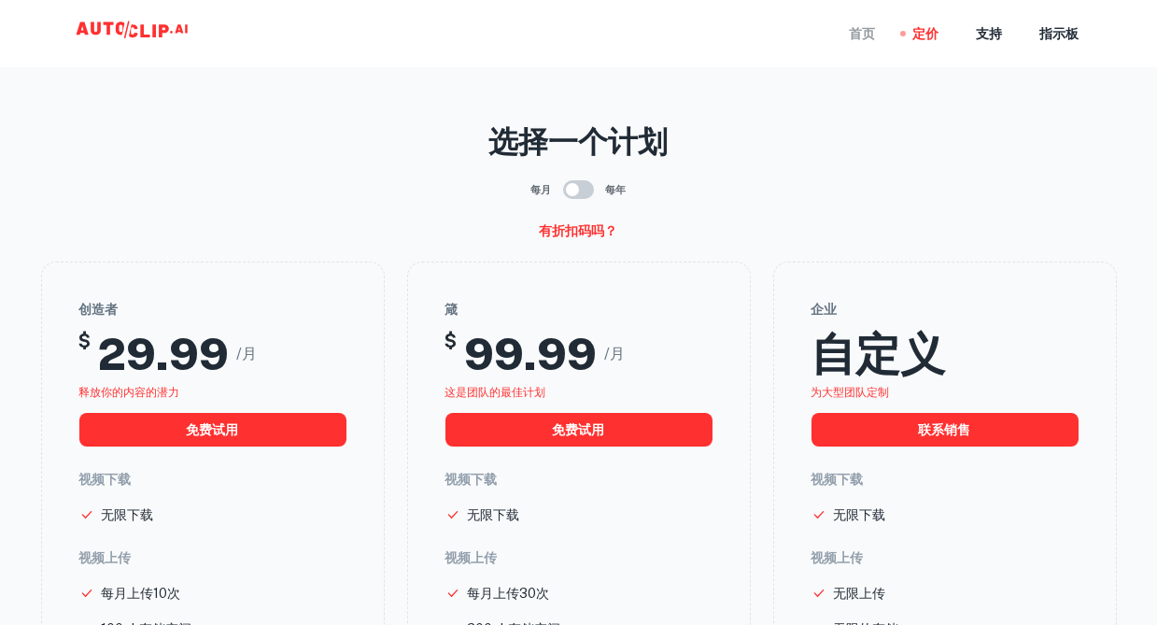
click at [852, 36] on font "首页" at bounding box center [863, 33] width 26 height 21
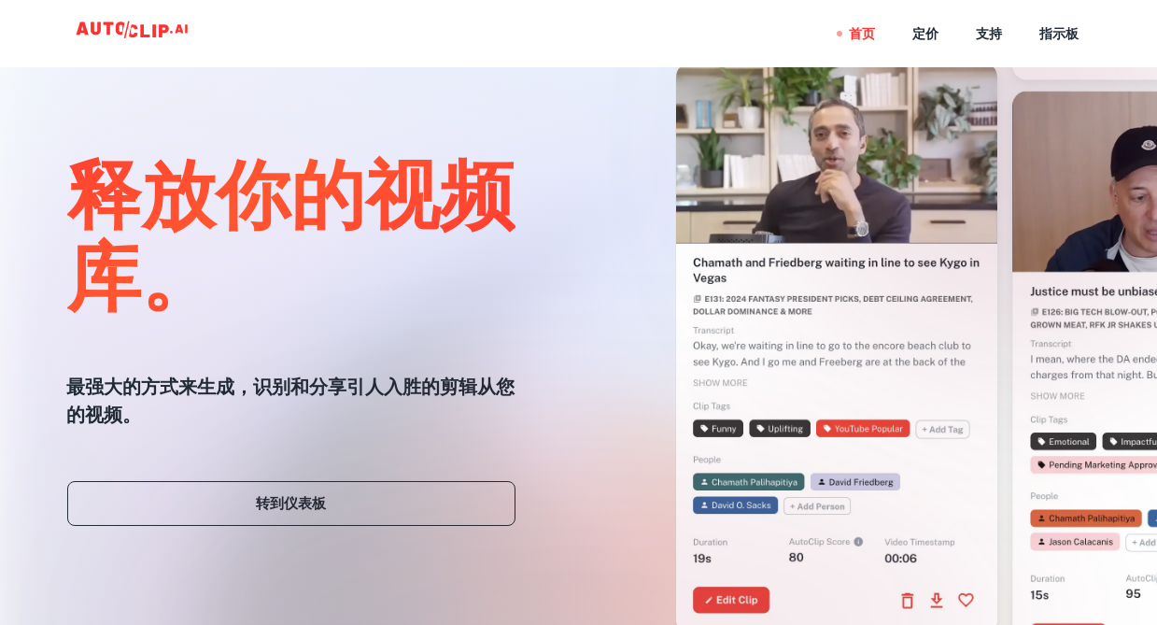
click at [324, 509] on div at bounding box center [578, 624] width 925 height 373
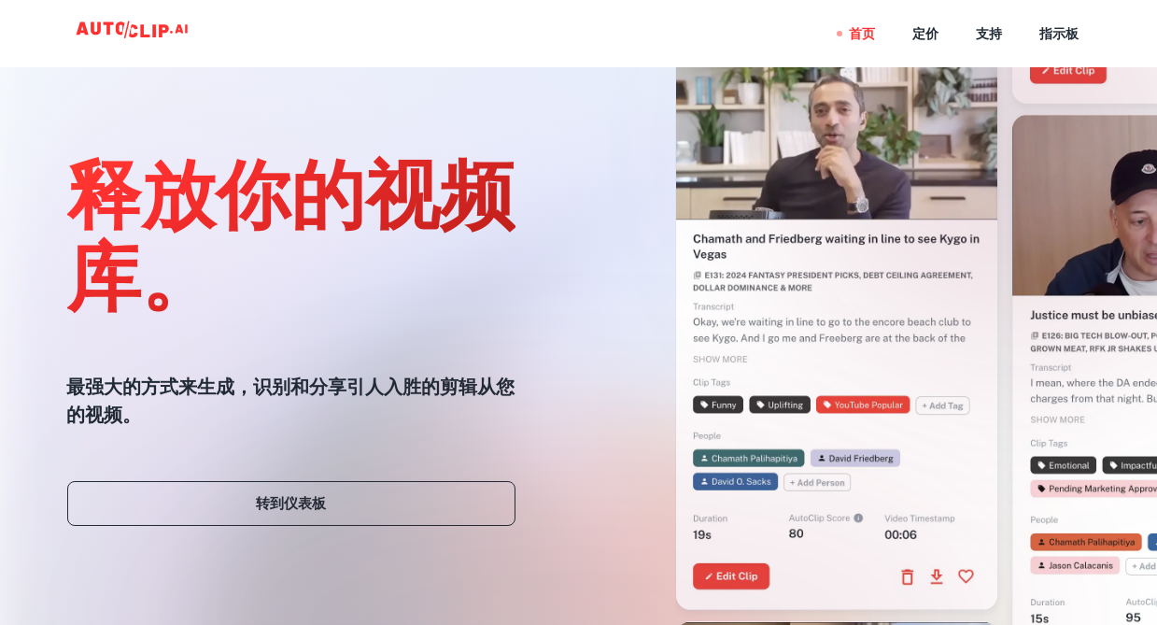
click at [265, 502] on div at bounding box center [578, 624] width 925 height 373
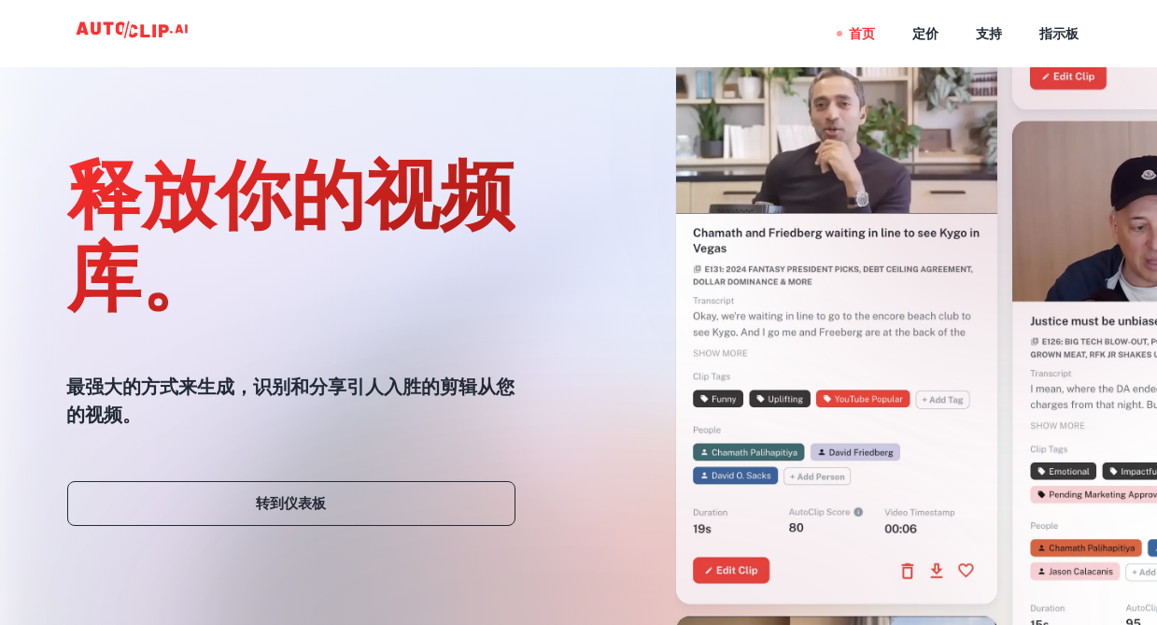
click at [280, 523] on div at bounding box center [578, 624] width 925 height 373
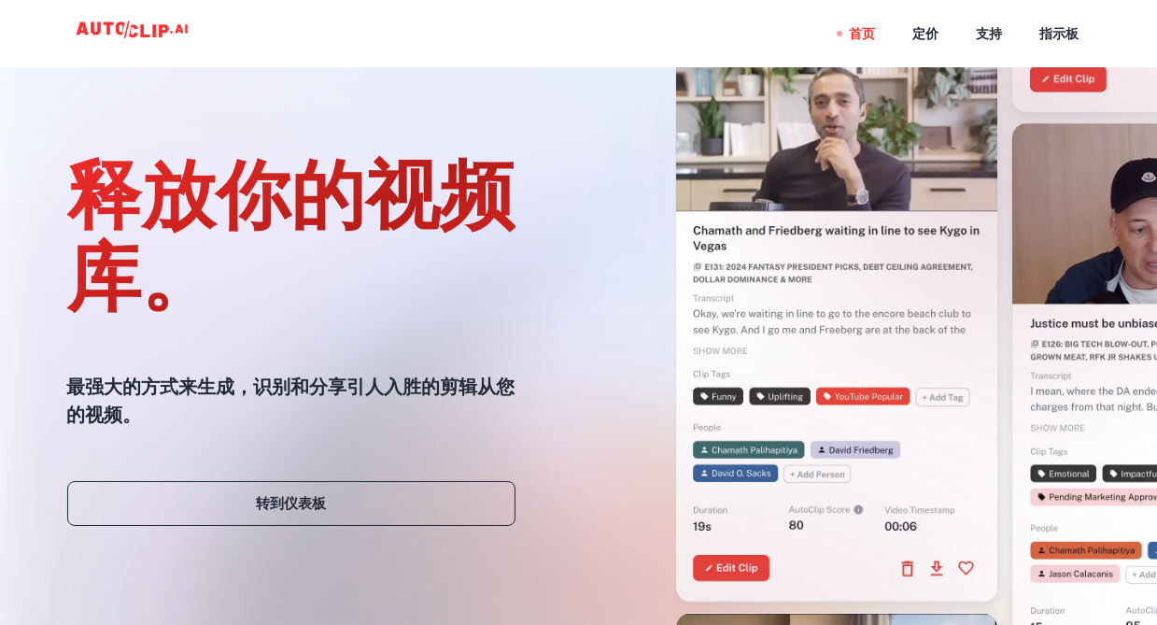
click at [287, 503] on div at bounding box center [578, 624] width 925 height 373
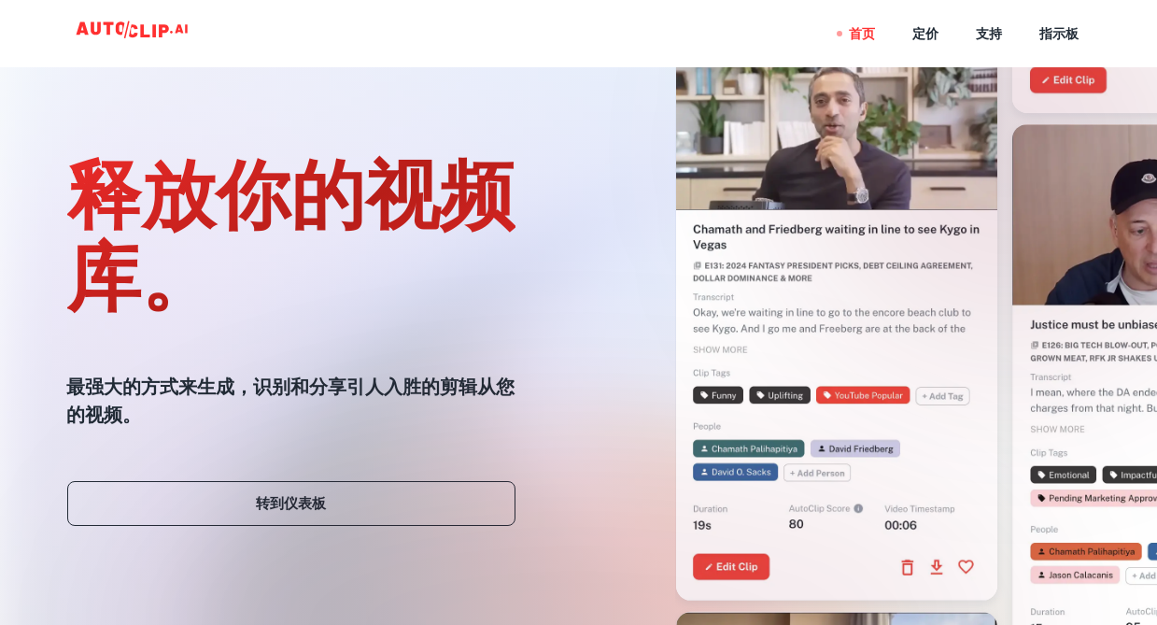
click at [287, 503] on div at bounding box center [578, 624] width 925 height 373
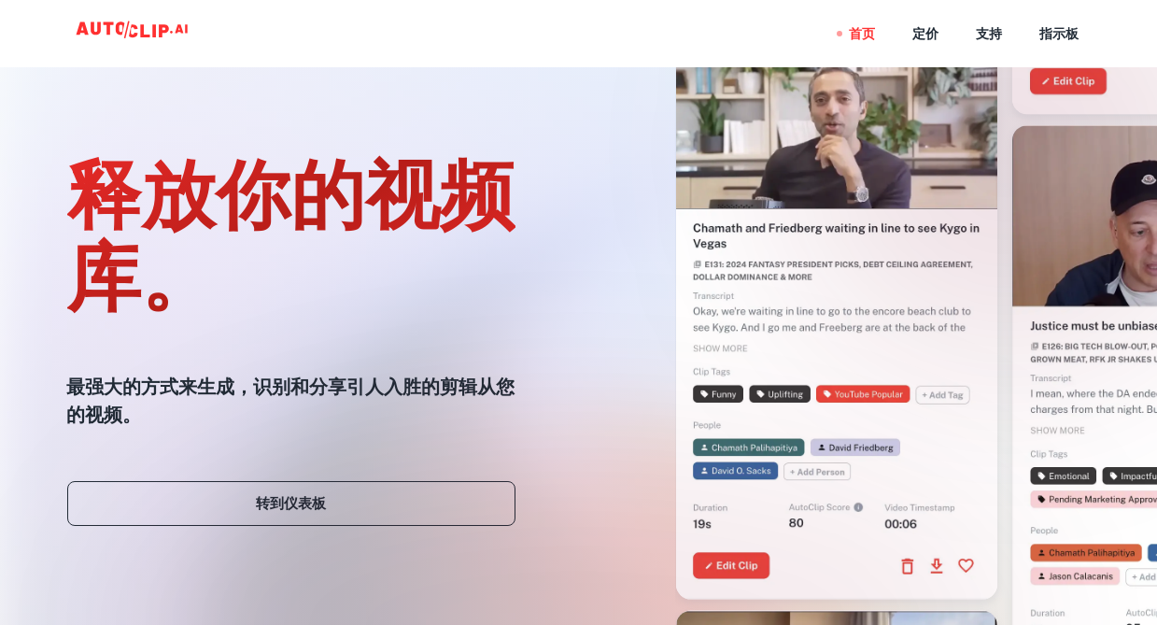
click at [287, 503] on div at bounding box center [578, 624] width 925 height 373
